Goal: Transaction & Acquisition: Purchase product/service

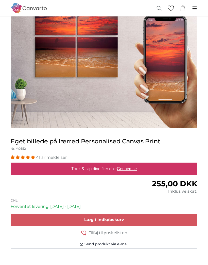
scroll to position [53, 0]
click at [79, 169] on label "Træk & slip dine filer eller Gennemse" at bounding box center [103, 169] width 69 height 10
click at [79, 164] on input "Træk & slip dine filer eller Gennemse" at bounding box center [104, 164] width 186 height 2
type input "**********"
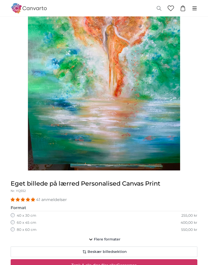
scroll to position [74, 0]
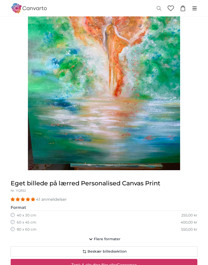
click at [49, 117] on img "1 of 1" at bounding box center [104, 69] width 152 height 203
click at [46, 114] on img "1 of 1" at bounding box center [104, 69] width 152 height 203
click at [46, 112] on img "1 of 1" at bounding box center [104, 69] width 152 height 203
click at [43, 111] on img "1 of 1" at bounding box center [104, 69] width 152 height 203
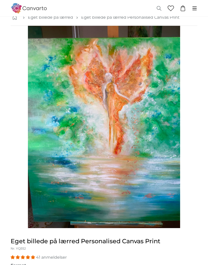
scroll to position [16, 0]
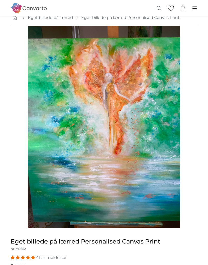
click at [58, 92] on img "1 of 1" at bounding box center [104, 127] width 152 height 203
click at [59, 134] on img "1 of 1" at bounding box center [104, 127] width 152 height 203
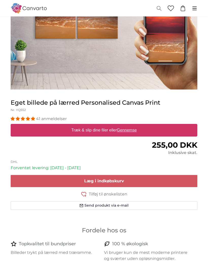
scroll to position [92, 0]
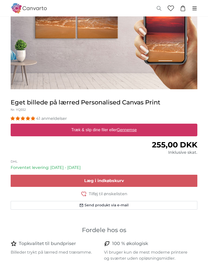
click at [69, 128] on label "Træk & slip dine filer eller Gennemse" at bounding box center [103, 130] width 69 height 10
click at [69, 126] on input "Træk & slip dine filer eller Gennemse" at bounding box center [104, 125] width 186 height 2
type input "**********"
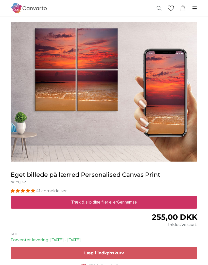
scroll to position [21, 0]
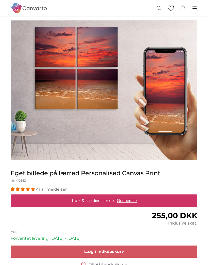
click at [100, 198] on label "Træk & slip dine filer eller Gennemse" at bounding box center [103, 201] width 69 height 10
click at [100, 196] on input "Træk & slip dine filer eller Gennemse" at bounding box center [104, 196] width 186 height 2
type input "**********"
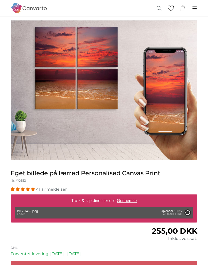
scroll to position [43, 0]
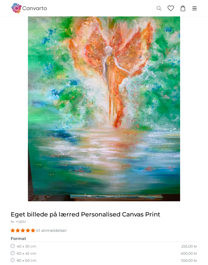
click at [51, 140] on img "1 of 1" at bounding box center [104, 100] width 152 height 203
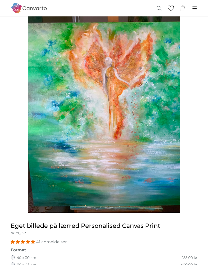
scroll to position [0, 0]
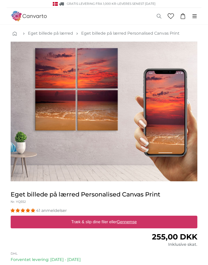
click at [109, 222] on label "Træk & slip dine filer eller Gennemse" at bounding box center [103, 222] width 69 height 10
click at [109, 218] on input "Træk & slip dine filer eller Gennemse" at bounding box center [104, 217] width 186 height 2
type input "**********"
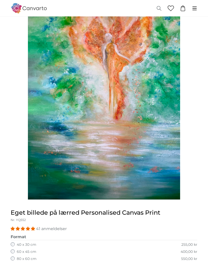
scroll to position [43, 0]
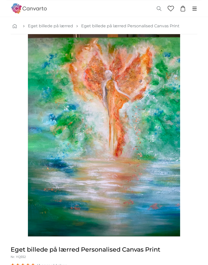
scroll to position [8, 0]
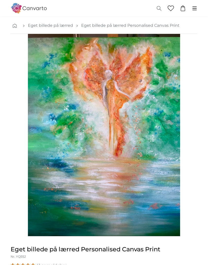
click at [92, 142] on img "1 of 1" at bounding box center [104, 135] width 152 height 203
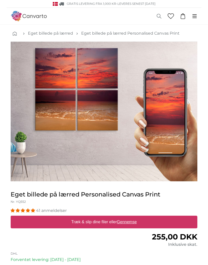
click at [116, 221] on label "Træk & slip dine filer eller Gennemse" at bounding box center [103, 222] width 69 height 10
click at [116, 218] on input "Træk & slip dine filer eller Gennemse" at bounding box center [104, 217] width 186 height 2
type input "**********"
click at [83, 220] on label "Træk & slip dine filer eller Gennemse" at bounding box center [103, 222] width 69 height 10
click at [83, 218] on input "Træk & slip dine filer eller Gennemse" at bounding box center [104, 217] width 186 height 2
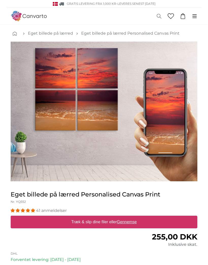
type input "**********"
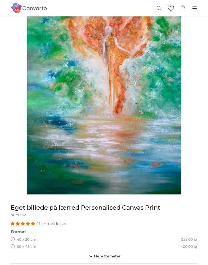
scroll to position [50, 0]
click at [91, 255] on icon "button" at bounding box center [91, 257] width 6 height 6
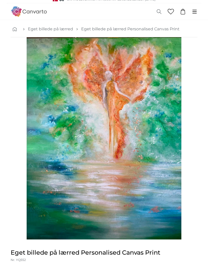
scroll to position [0, 0]
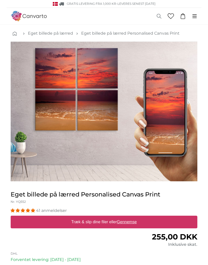
click at [95, 220] on label "Træk & slip dine filer eller Gennemse" at bounding box center [103, 222] width 69 height 10
click at [95, 218] on input "Træk & slip dine filer eller Gennemse" at bounding box center [104, 217] width 186 height 2
type input "**********"
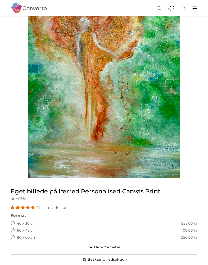
scroll to position [65, 0]
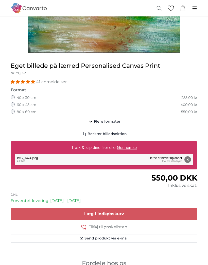
scroll to position [192, 0]
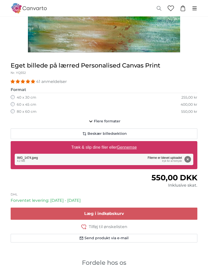
click at [100, 212] on span "Læg i indkøbskurv" at bounding box center [104, 214] width 40 height 5
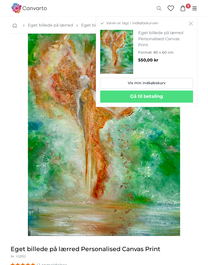
scroll to position [0, 0]
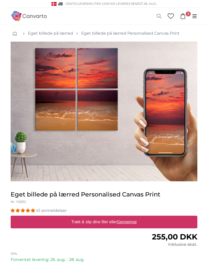
click at [85, 222] on label "Træk & slip dine filer eller Gennemse" at bounding box center [103, 222] width 69 height 10
click at [85, 218] on input "Træk & slip dine filer eller Gennemse" at bounding box center [104, 217] width 186 height 2
type input "**********"
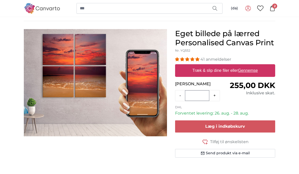
scroll to position [36, 0]
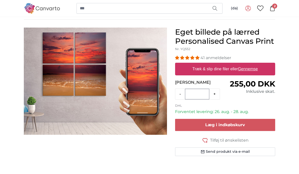
click at [244, 69] on u "Gennemse" at bounding box center [248, 69] width 20 height 4
click at [244, 65] on input "Træk & slip dine filer eller Gennemse" at bounding box center [225, 64] width 100 height 2
type input "**********"
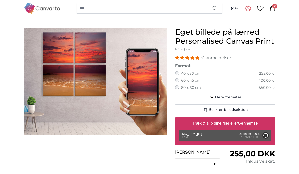
scroll to position [57, 0]
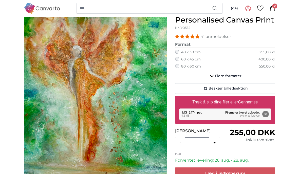
click at [213, 74] on icon "button" at bounding box center [212, 76] width 6 height 6
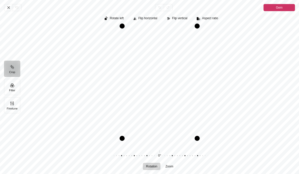
click at [277, 7] on span "Gem" at bounding box center [279, 8] width 7 height 6
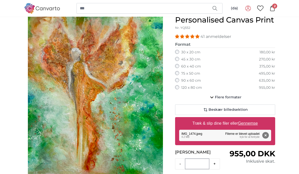
click at [20, 98] on div at bounding box center [95, 122] width 151 height 232
click at [211, 94] on icon "button" at bounding box center [212, 97] width 6 height 6
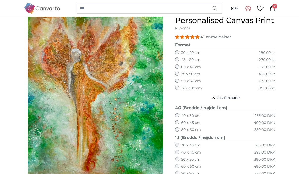
scroll to position [56, 0]
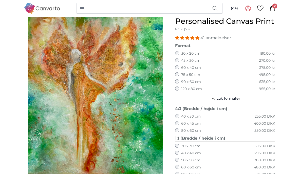
click at [266, 2] on div "(da) Dansk Nederlands [DEMOGRAPHIC_DATA] Italiano [DEMOGRAPHIC_DATA]" at bounding box center [149, 8] width 251 height 17
click at [260, 8] on icon at bounding box center [260, 9] width 6 height 6
click at [259, 8] on icon at bounding box center [260, 9] width 6 height 6
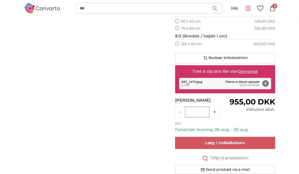
scroll to position [399, 0]
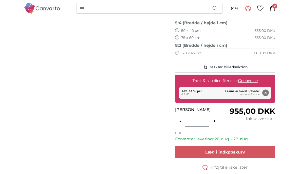
click at [202, 165] on icon "button" at bounding box center [205, 168] width 6 height 6
click at [274, 8] on span "2" at bounding box center [274, 6] width 5 height 5
